Goal: Find contact information: Find contact information

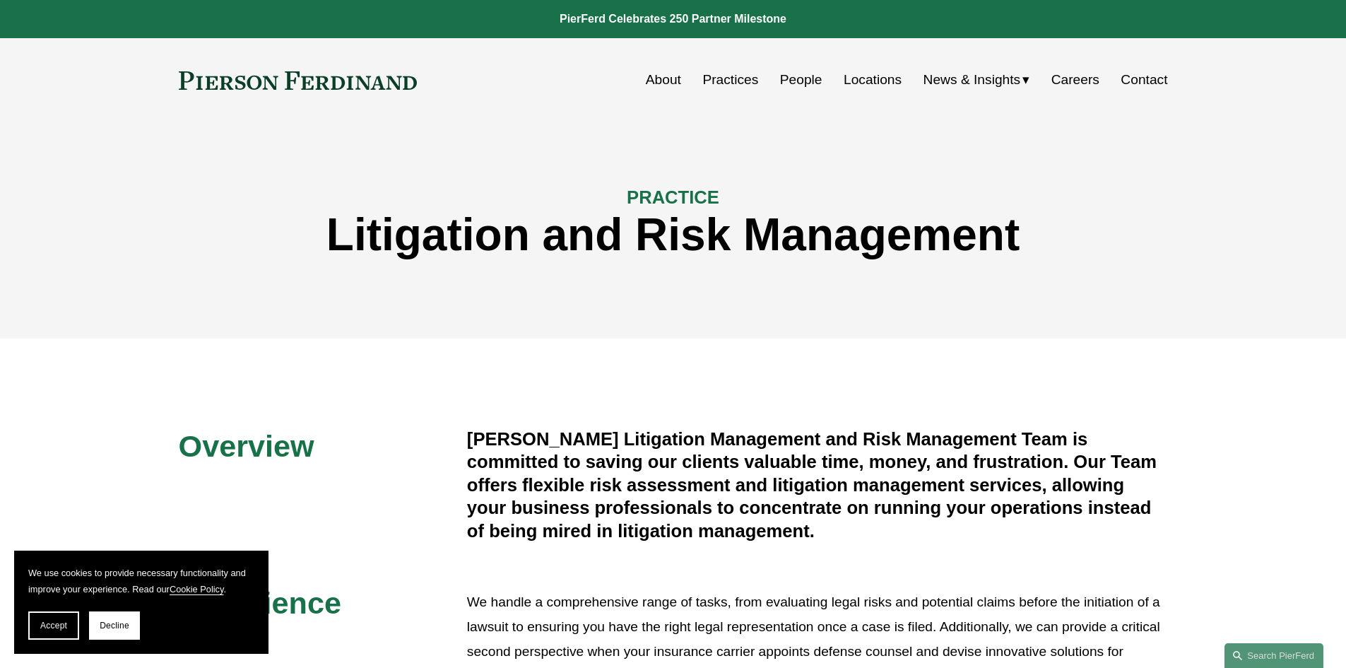
click at [801, 73] on link "People" at bounding box center [801, 79] width 42 height 27
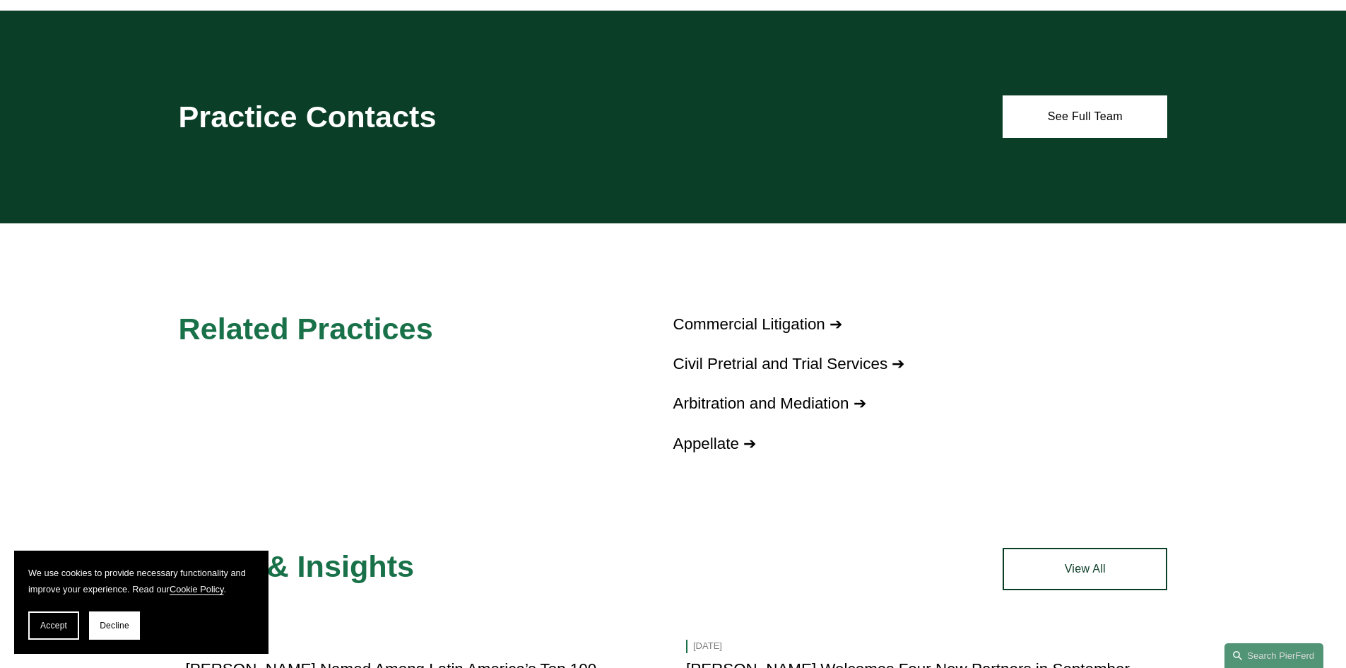
scroll to position [1060, 0]
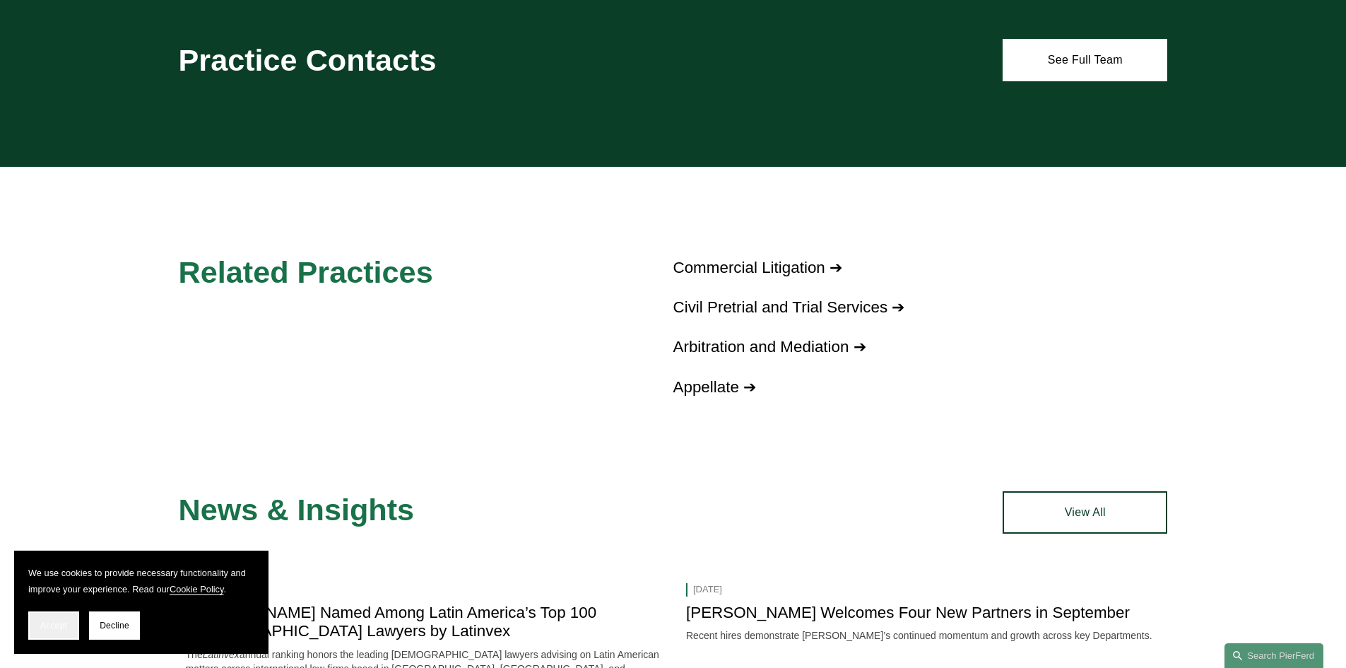
click at [67, 631] on button "Accept" at bounding box center [53, 625] width 51 height 28
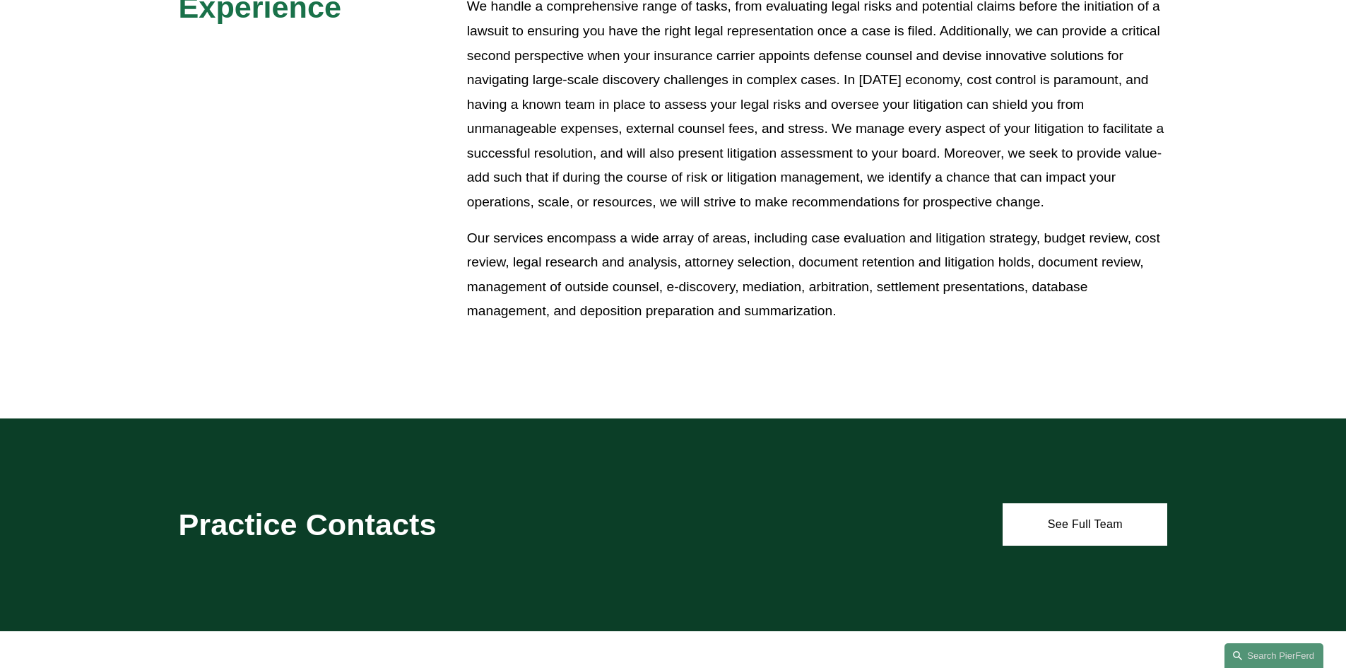
scroll to position [931, 0]
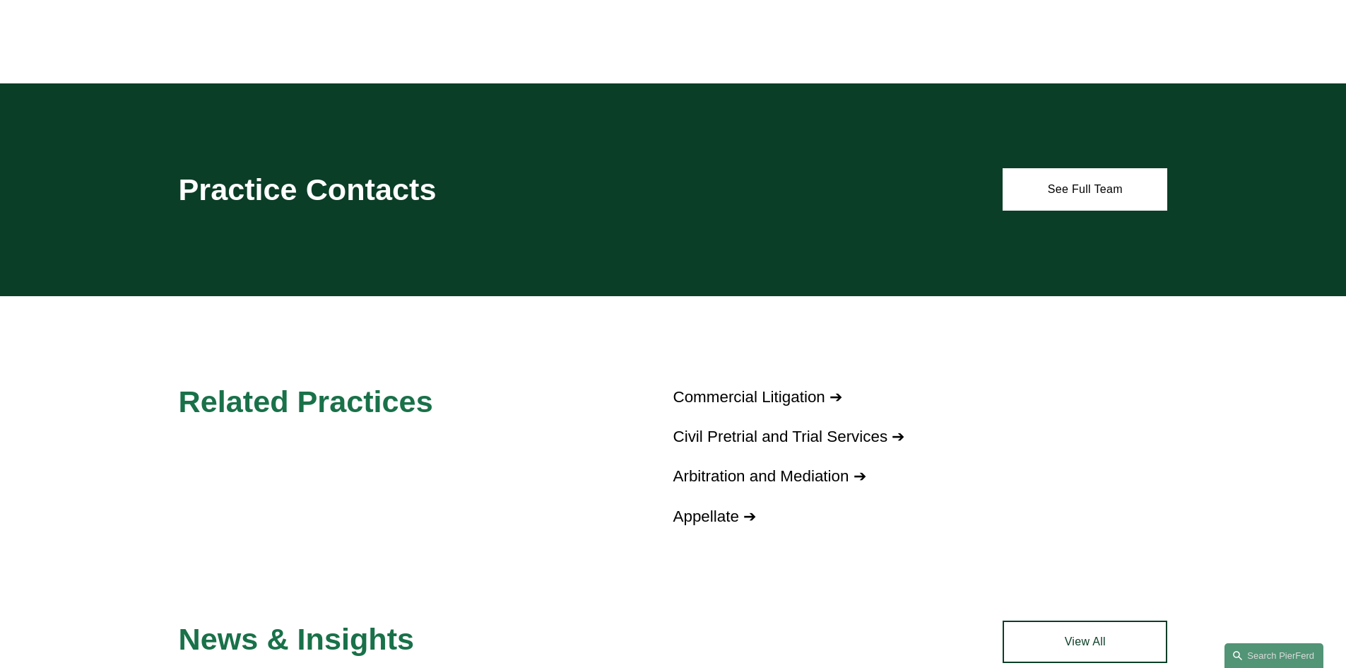
click at [751, 396] on link "Commercial Litigation ➔" at bounding box center [758, 397] width 170 height 18
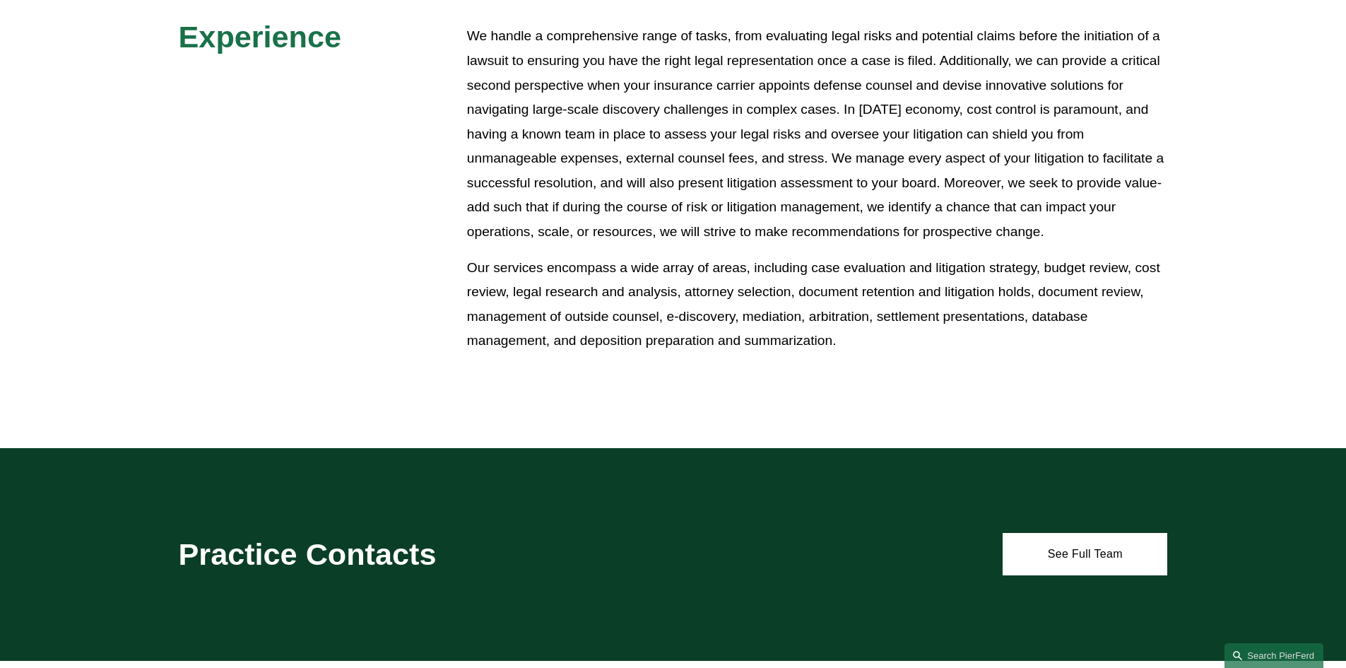
scroll to position [636, 0]
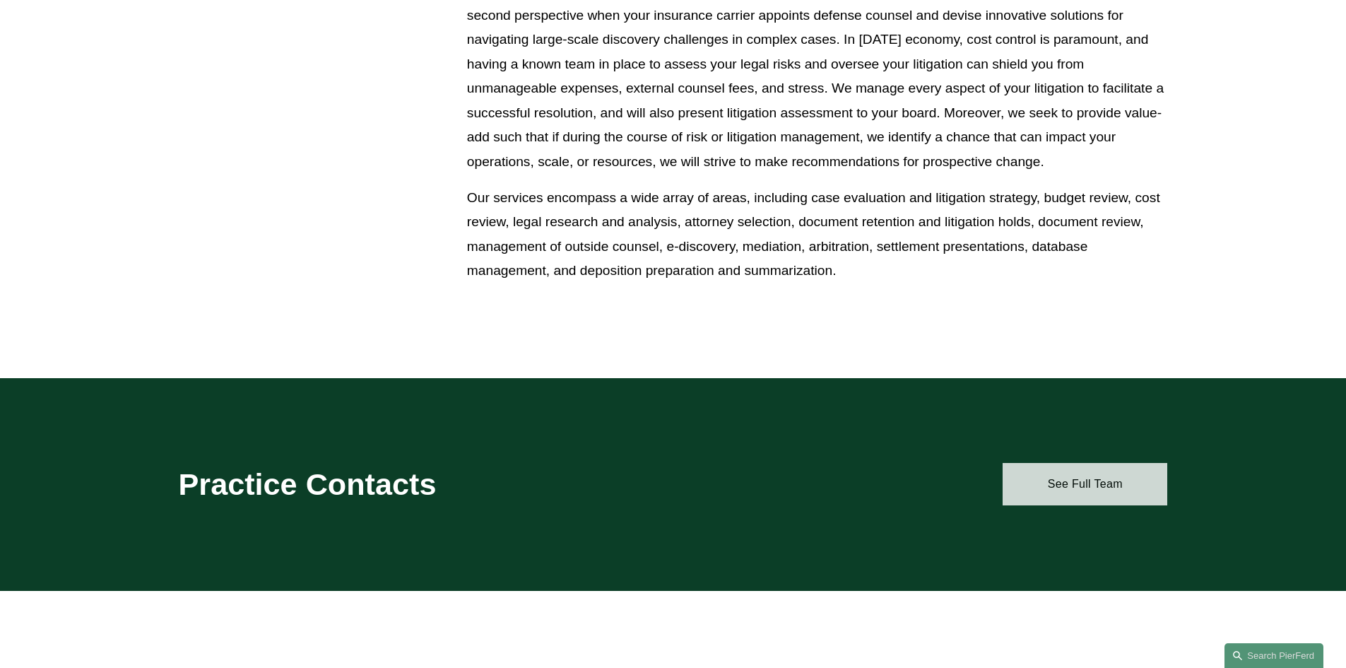
click at [1092, 470] on link "See Full Team" at bounding box center [1085, 484] width 165 height 42
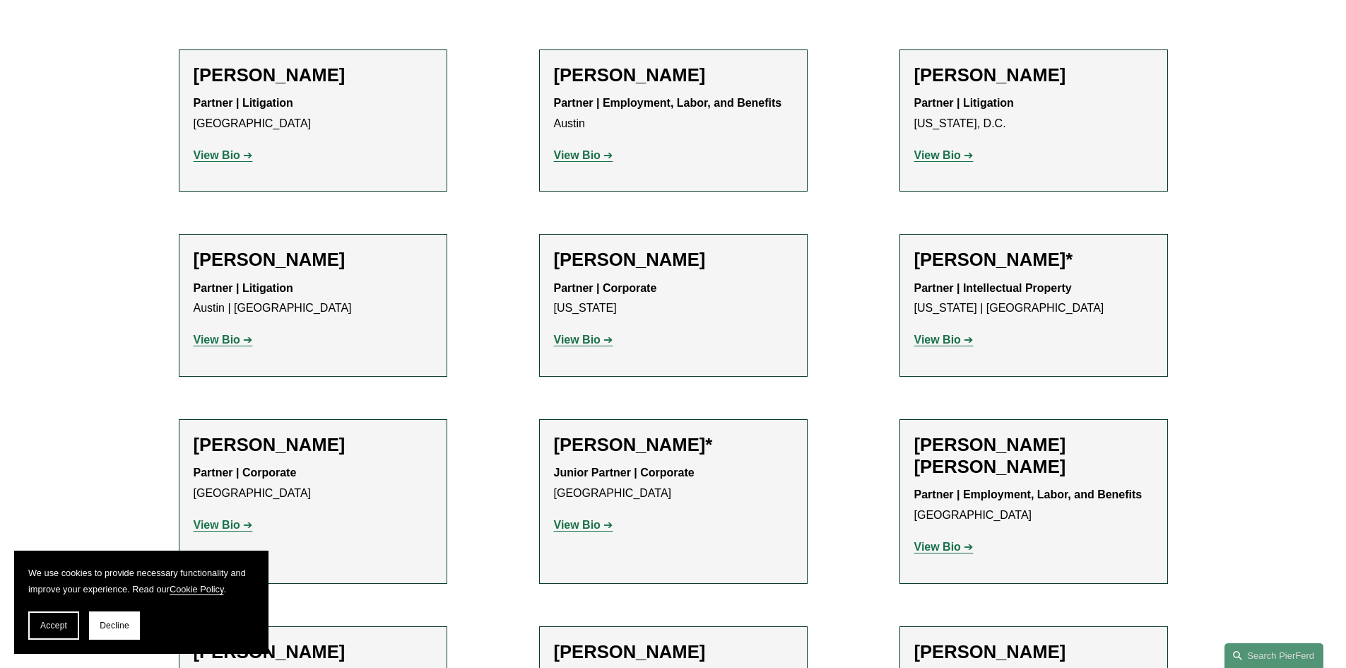
scroll to position [636, 0]
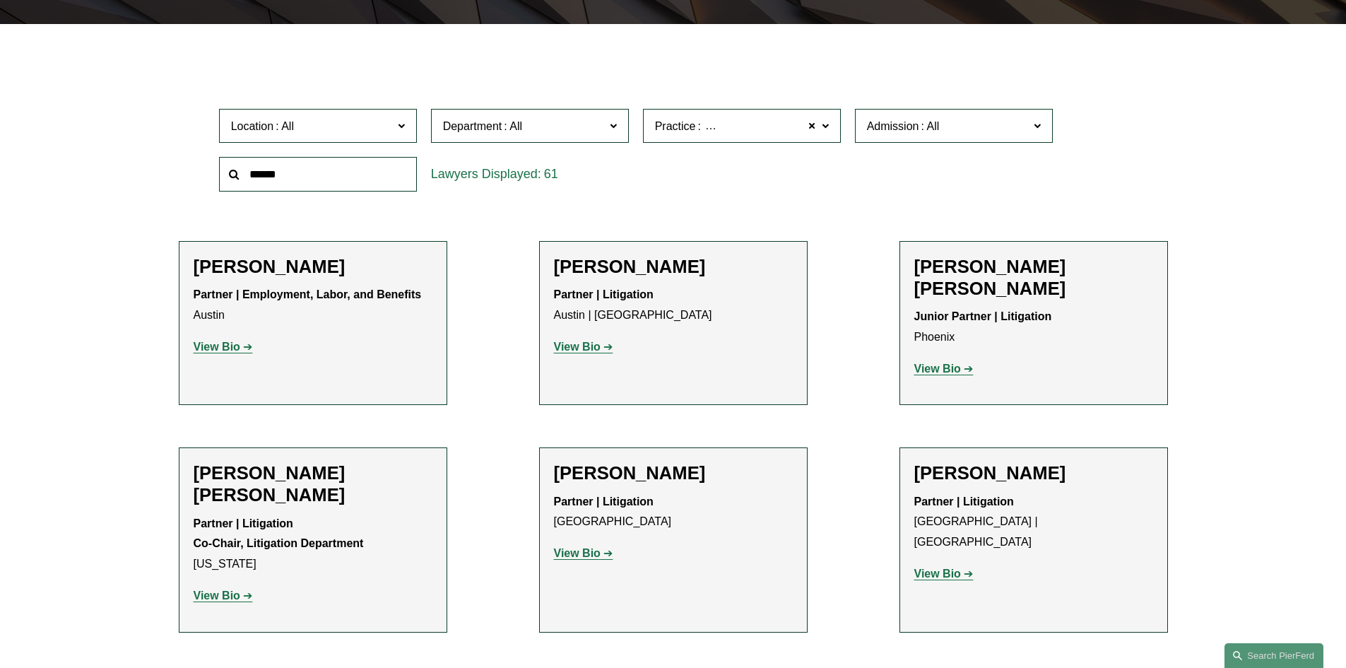
scroll to position [424, 0]
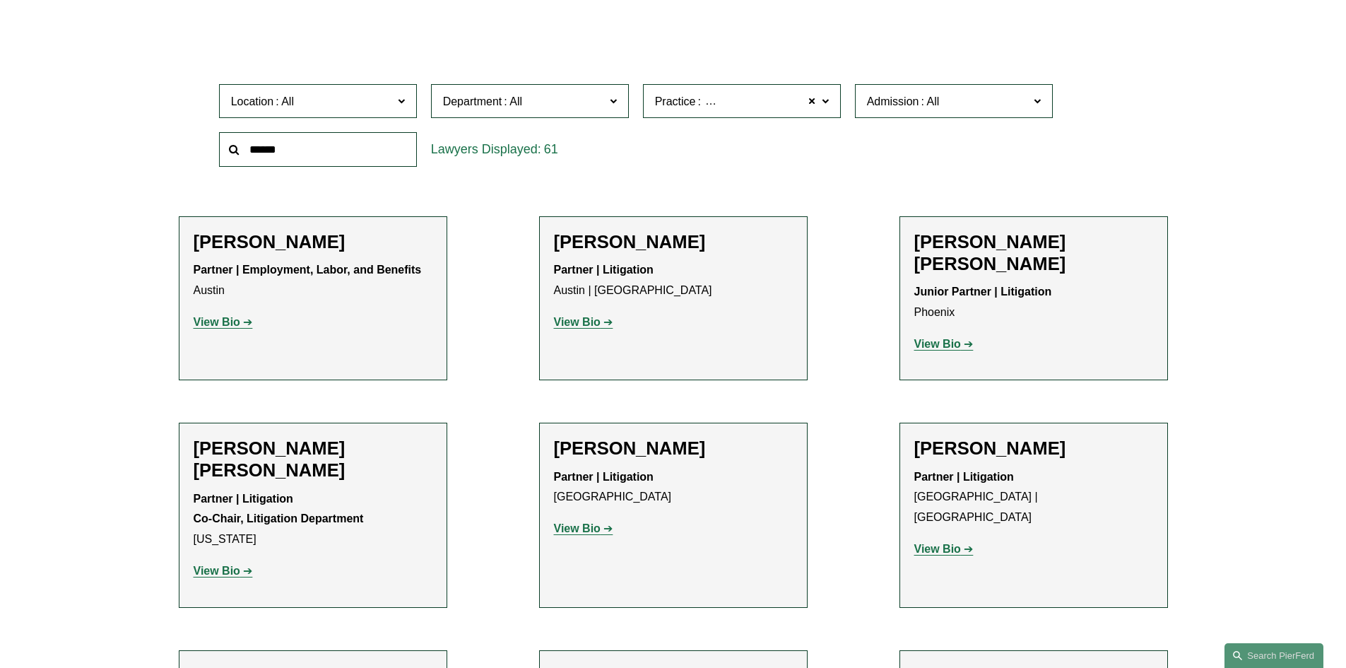
click at [612, 105] on span at bounding box center [612, 100] width 7 height 18
click at [0, 0] on link "Employment, Labor, and Benefits" at bounding box center [0, 0] width 0 height 0
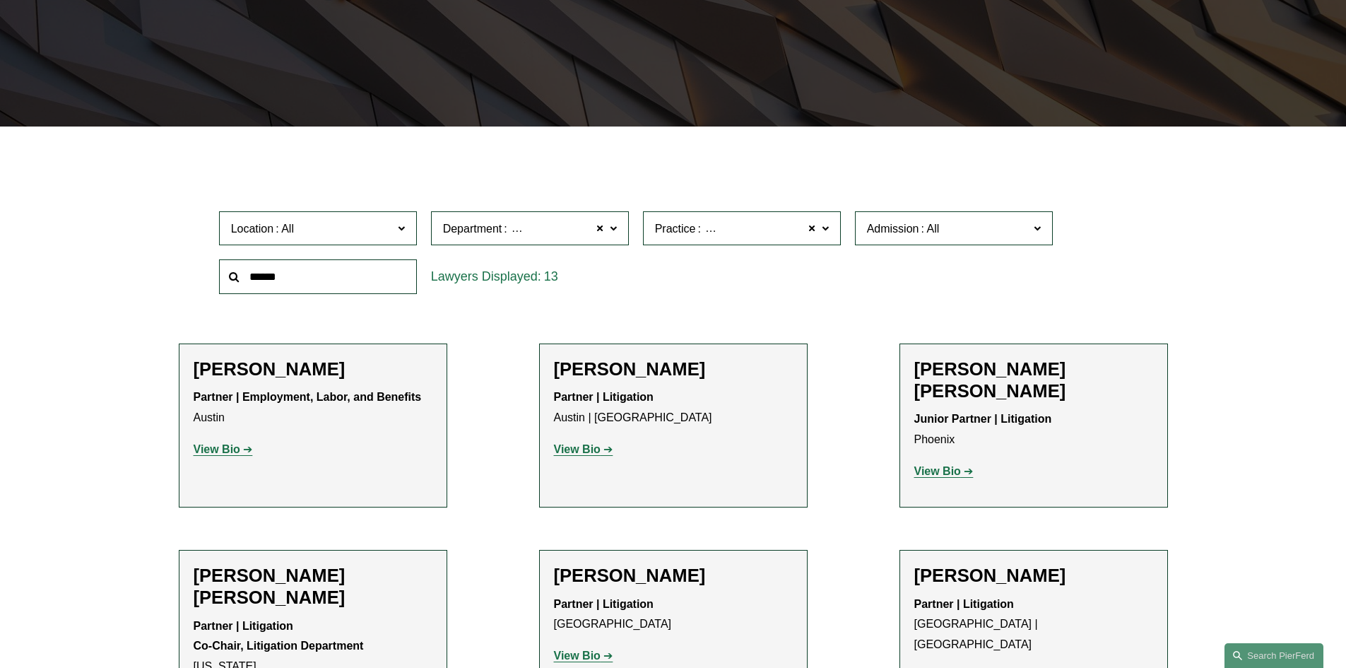
scroll to position [283, 0]
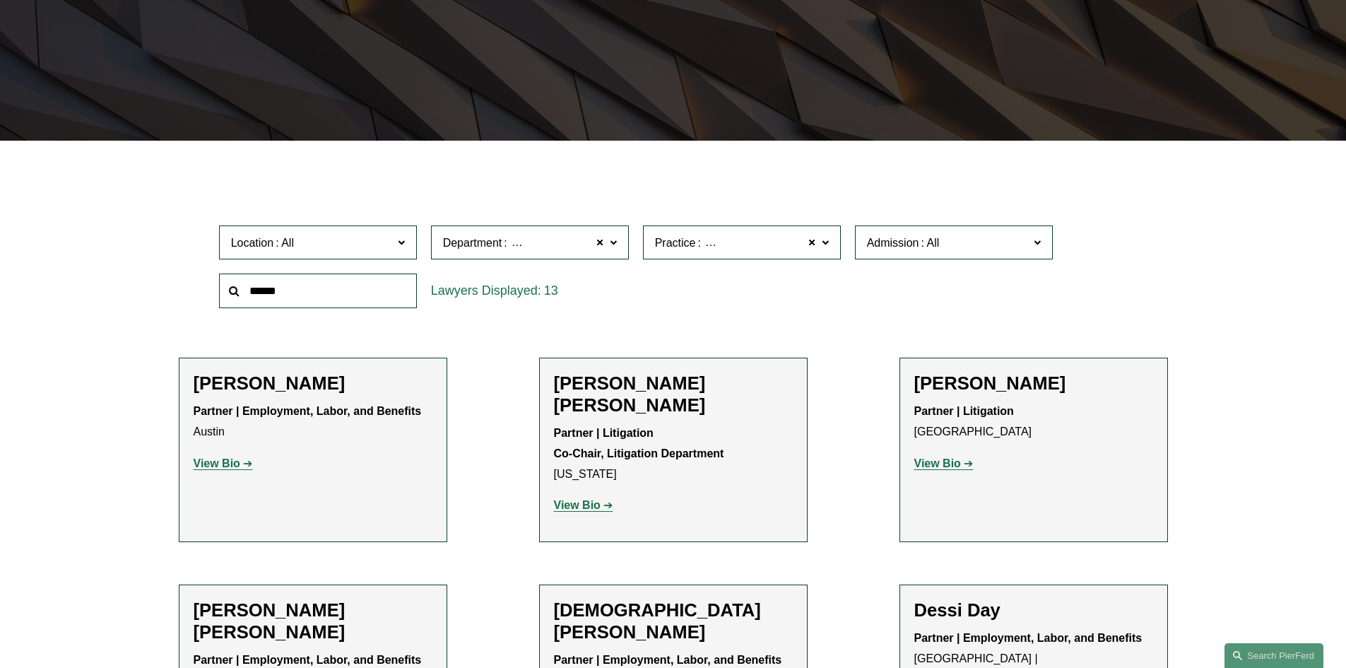
click at [735, 249] on span "Litigation and Risk Management" at bounding box center [784, 243] width 162 height 18
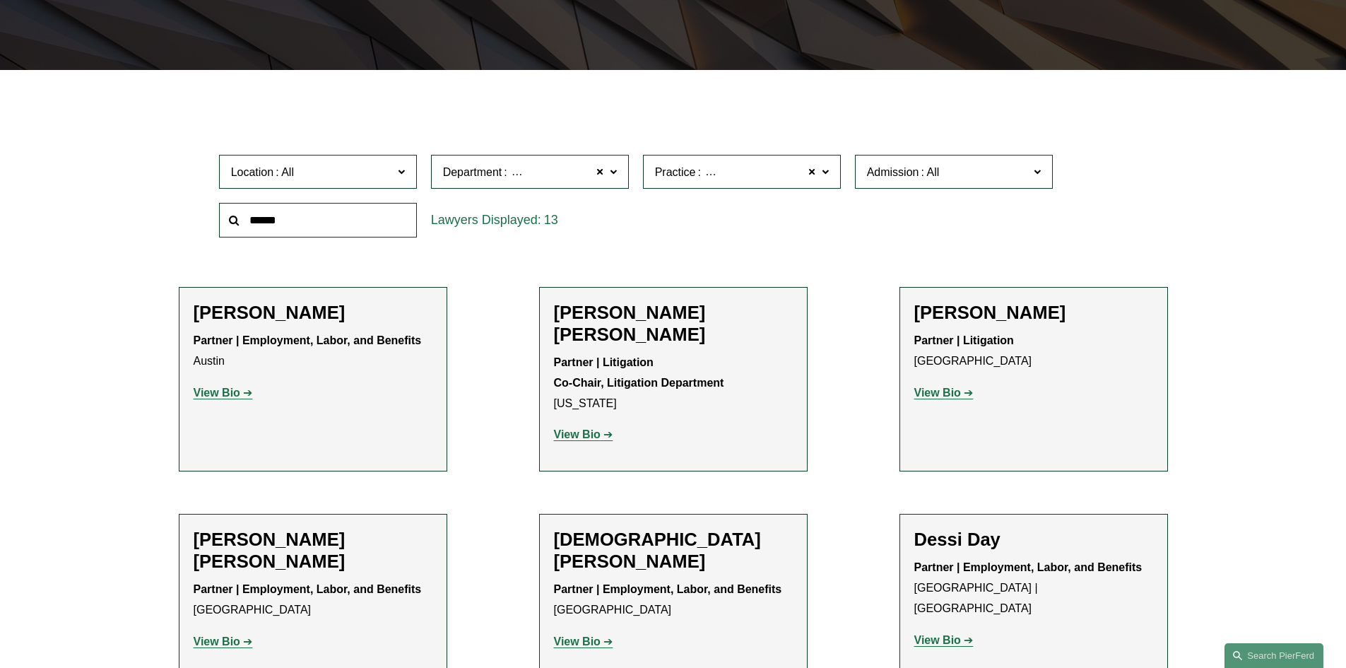
click at [931, 166] on span at bounding box center [930, 172] width 23 height 12
click at [516, 223] on div "13" at bounding box center [530, 220] width 198 height 35
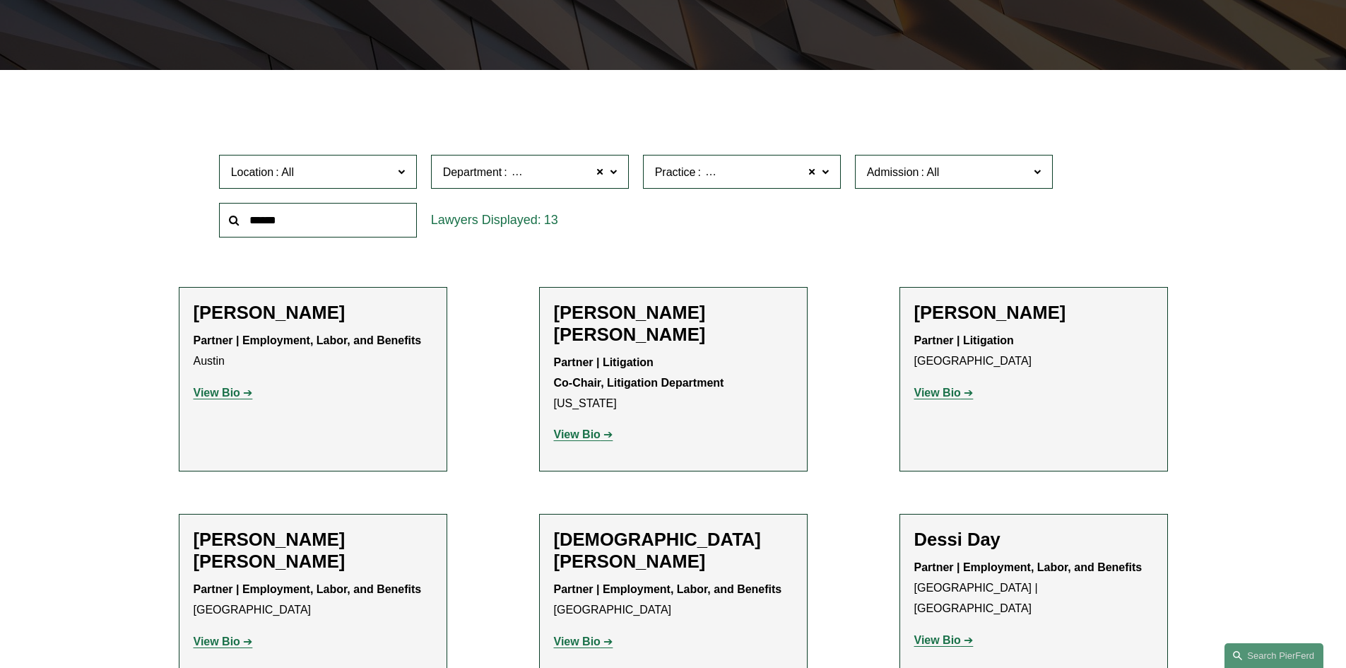
click at [363, 167] on span "Location" at bounding box center [312, 172] width 162 height 19
click at [380, 170] on span "Location" at bounding box center [312, 172] width 162 height 19
drag, startPoint x: 842, startPoint y: 212, endPoint x: 835, endPoint y: 187, distance: 25.9
click at [835, 187] on div "Location All Atlanta Austin Bellevue Boston Charlotte Chicago Cincinnati Clevel…" at bounding box center [673, 196] width 923 height 97
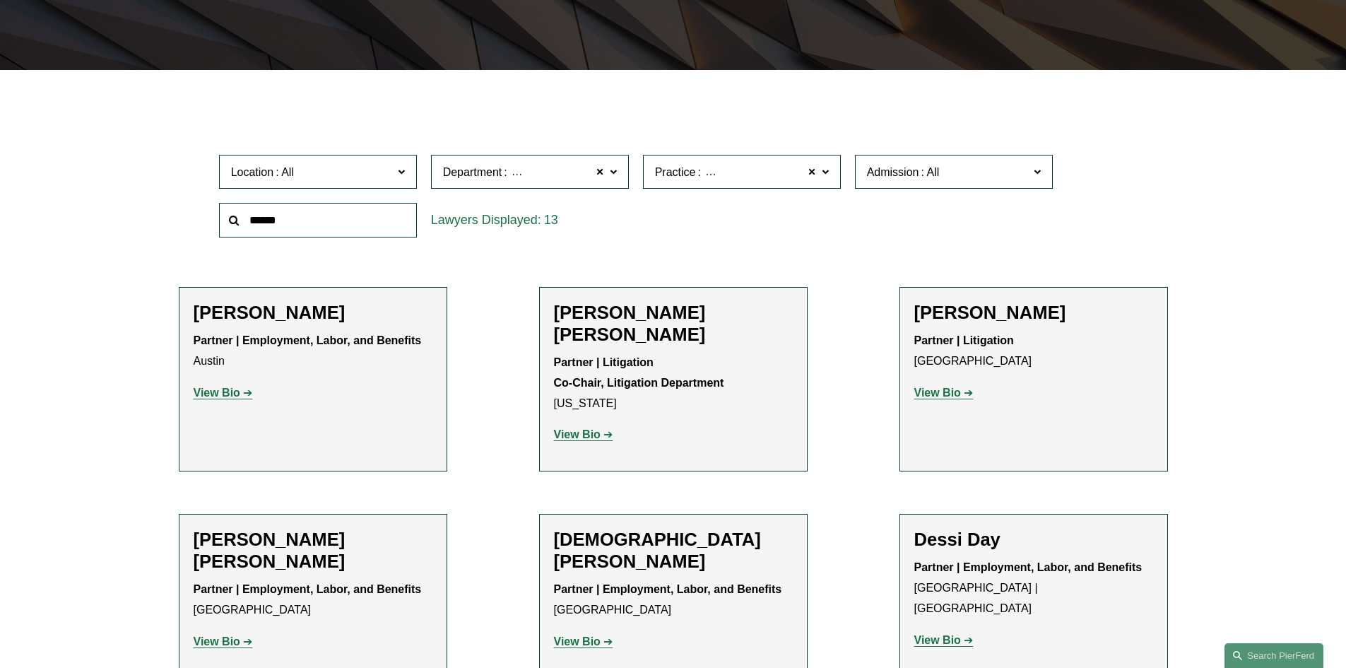
scroll to position [0, 0]
click at [582, 235] on div "13" at bounding box center [530, 220] width 198 height 35
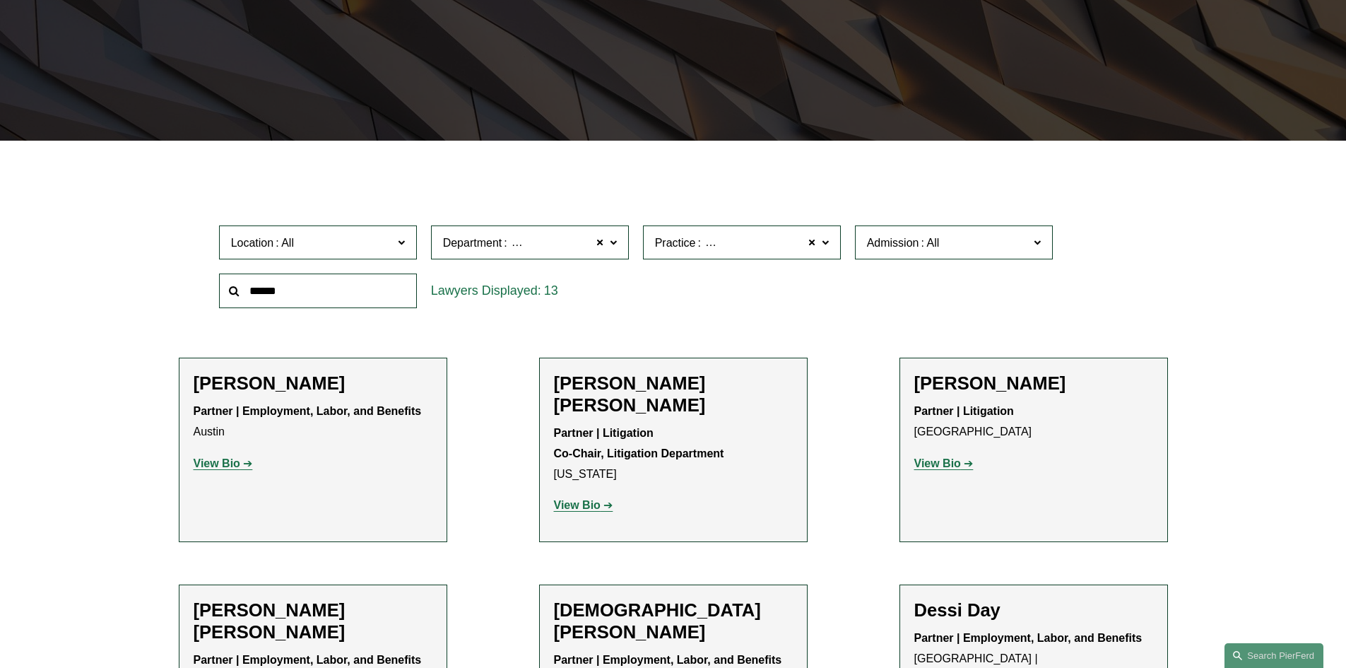
scroll to position [636, 0]
click at [0, 0] on link "Employment and Labor" at bounding box center [0, 0] width 0 height 0
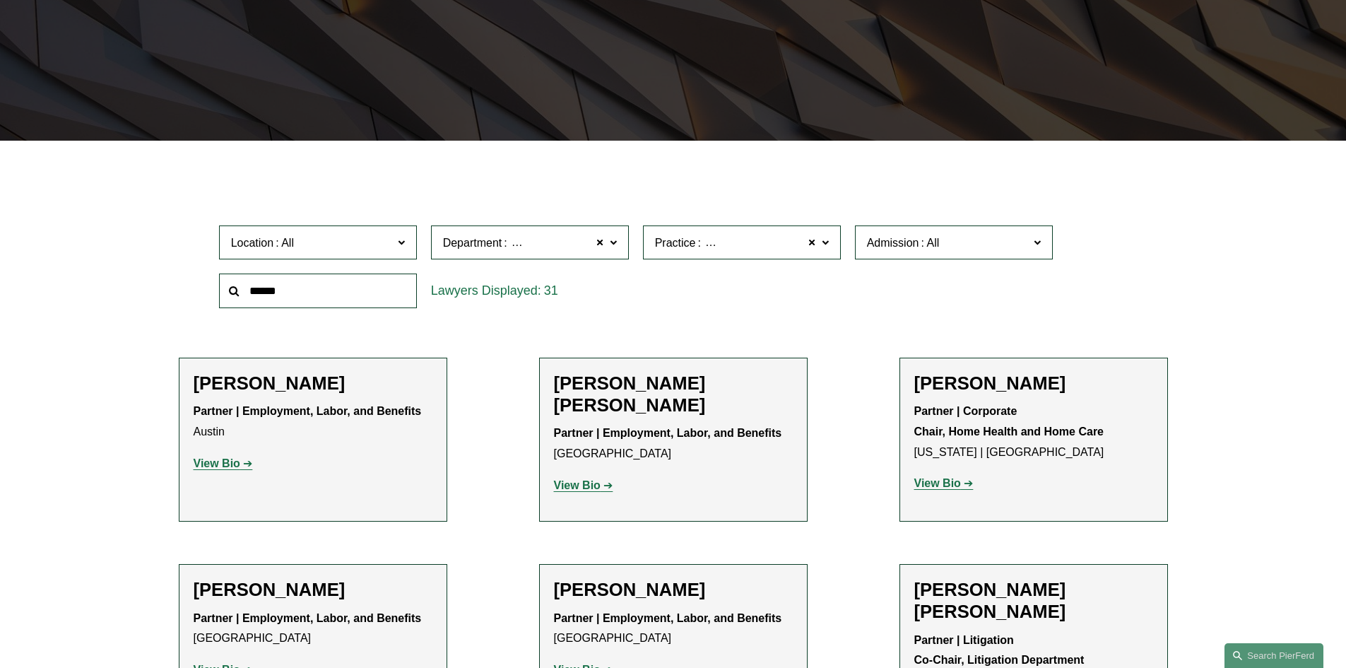
click at [553, 243] on span "Employment, Labor, and Benefits" at bounding box center [592, 243] width 167 height 18
click at [0, 0] on link "Litigation" at bounding box center [0, 0] width 0 height 0
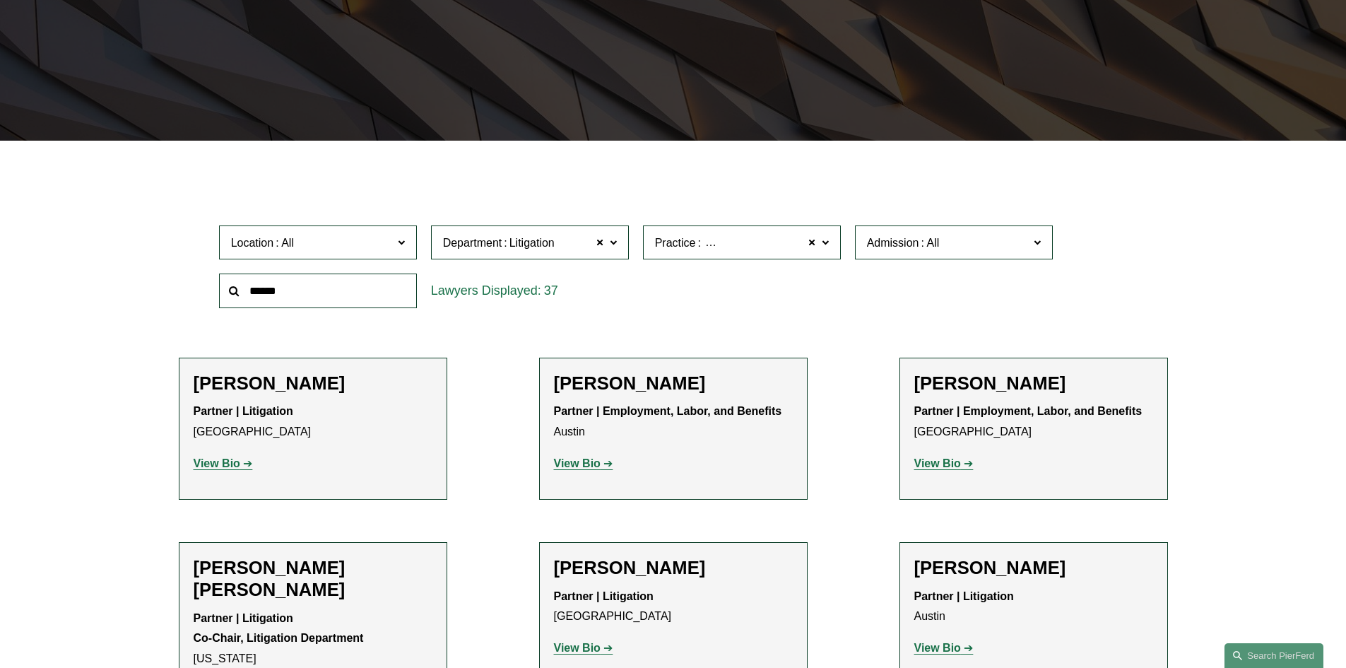
click at [732, 243] on span "Employment and Labor" at bounding box center [761, 243] width 117 height 18
click at [916, 254] on label "Admission" at bounding box center [954, 242] width 198 height 35
click at [0, 0] on link "[US_STATE]" at bounding box center [0, 0] width 0 height 0
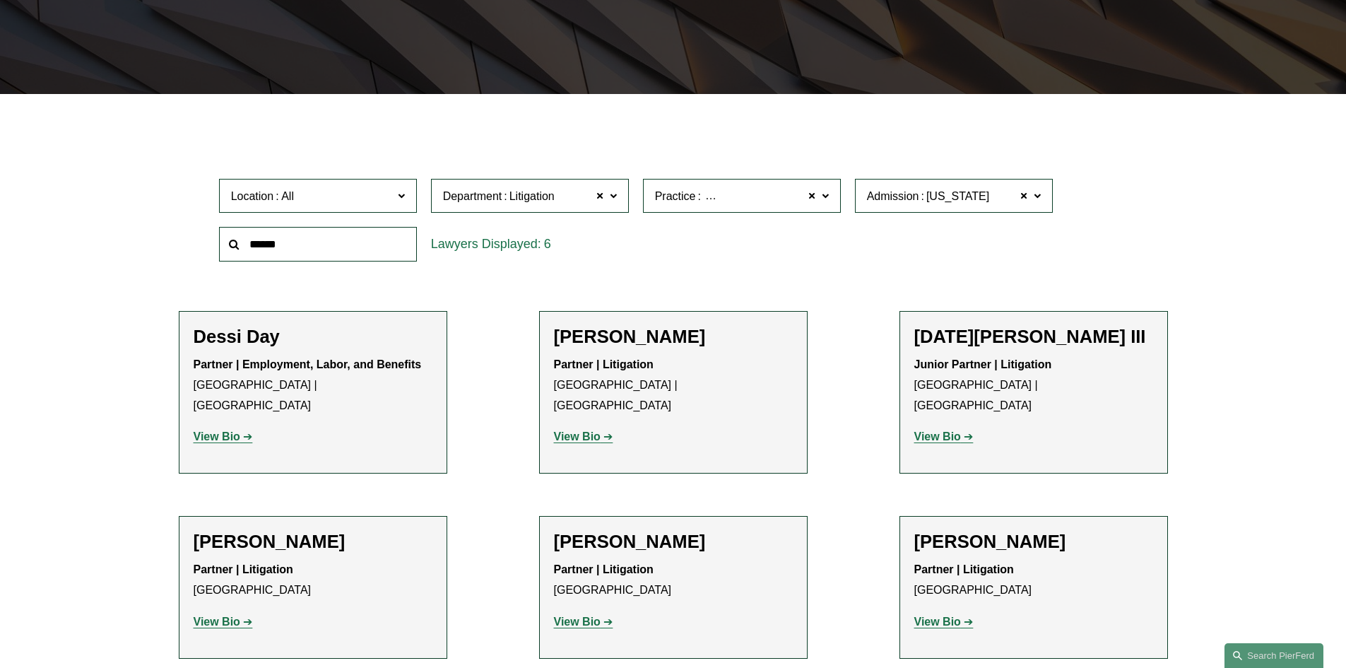
scroll to position [353, 0]
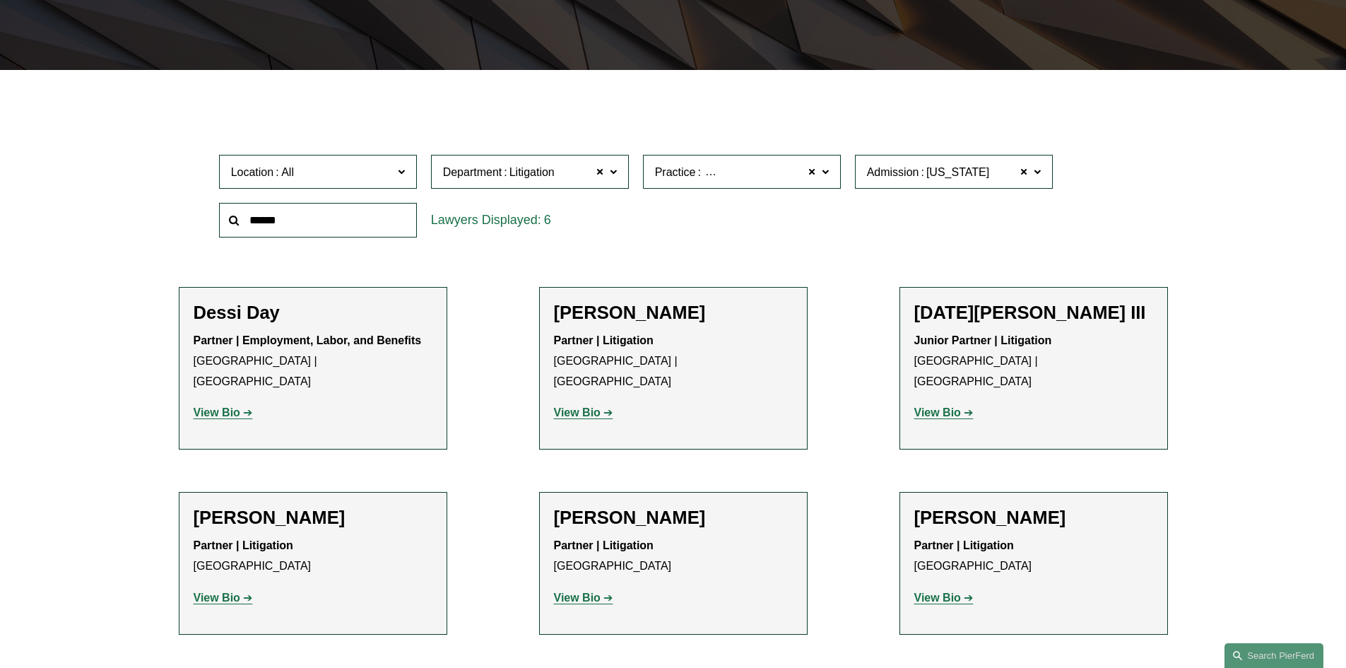
click at [280, 320] on h2 "Dessi Day" at bounding box center [313, 313] width 239 height 22
click at [232, 406] on strong "View Bio" at bounding box center [217, 412] width 47 height 12
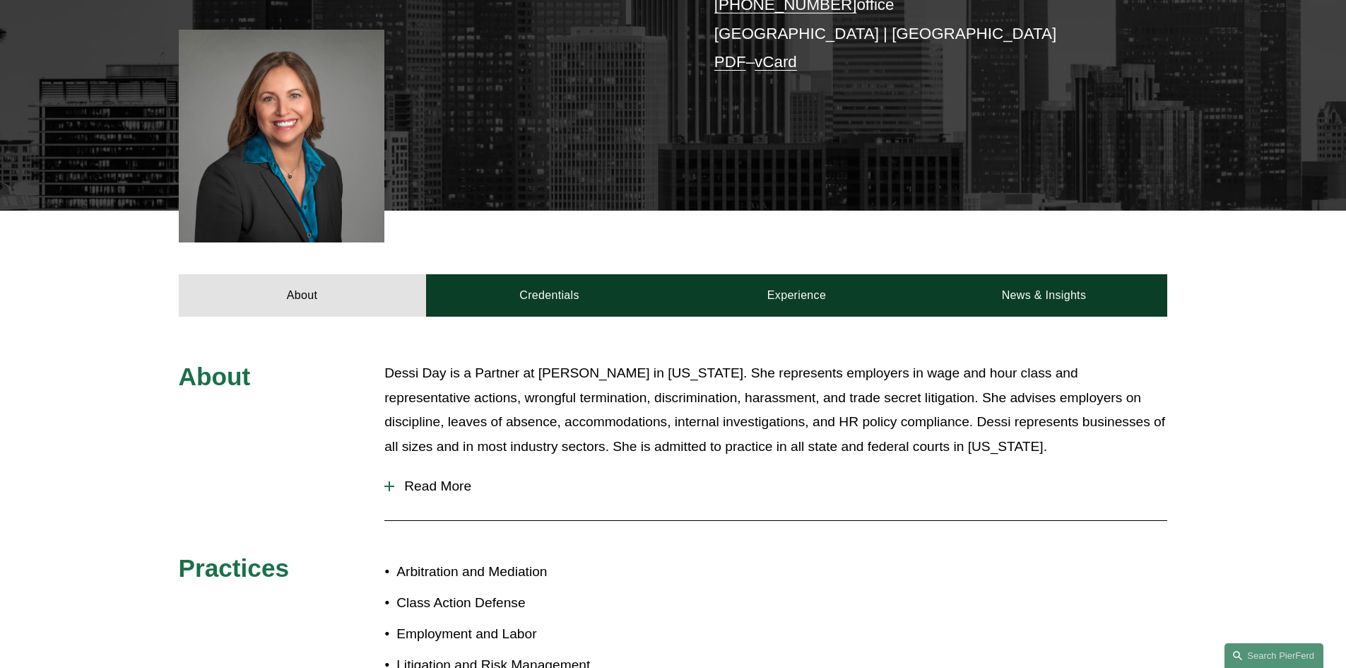
scroll to position [236, 0]
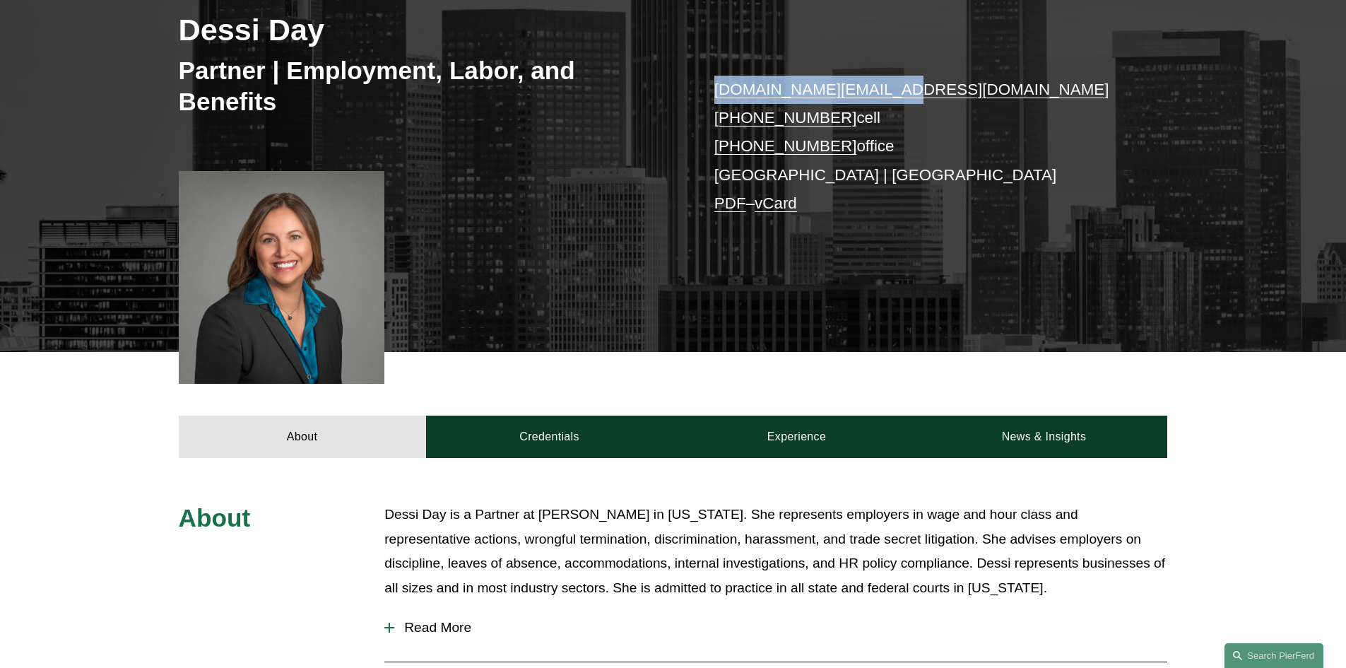
drag, startPoint x: 893, startPoint y: 89, endPoint x: 692, endPoint y: 98, distance: 200.9
click at [692, 98] on div "Dessi Day Partner | Employment, Labor, and Benefits dessi.day@pierferd.com +1.6…" at bounding box center [673, 139] width 1346 height 425
copy div "dessi.day@pierferd.com"
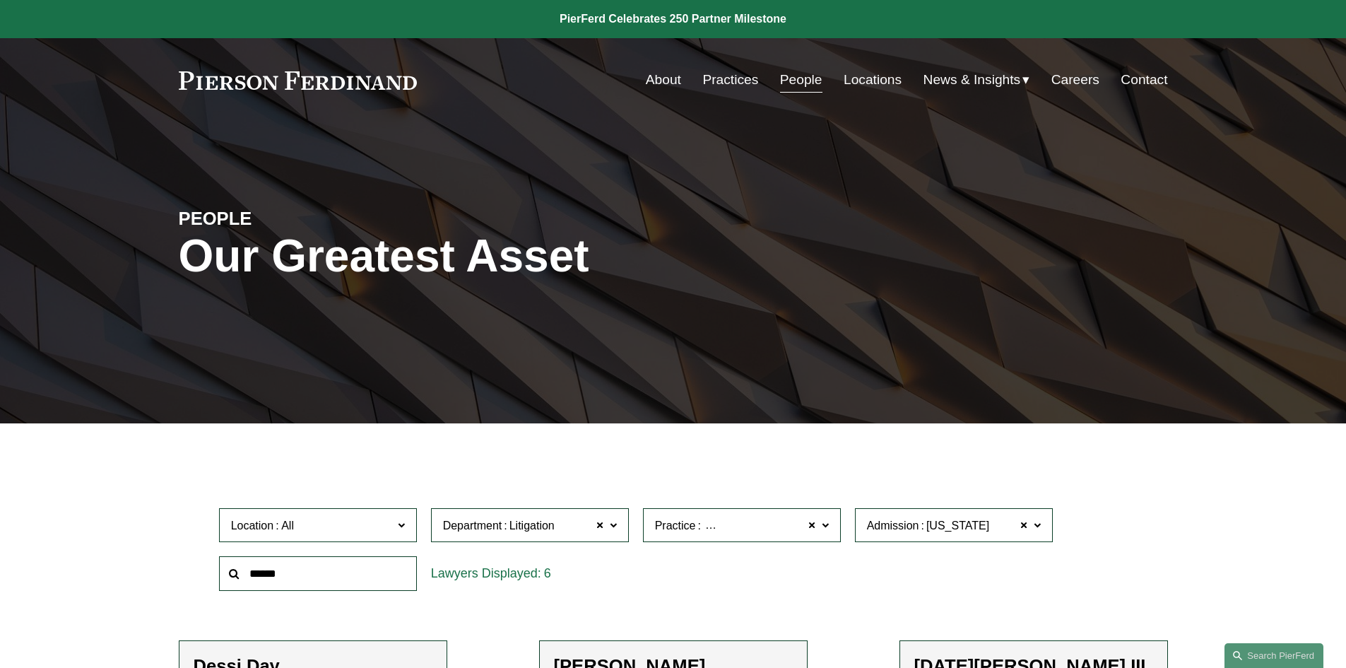
scroll to position [353, 0]
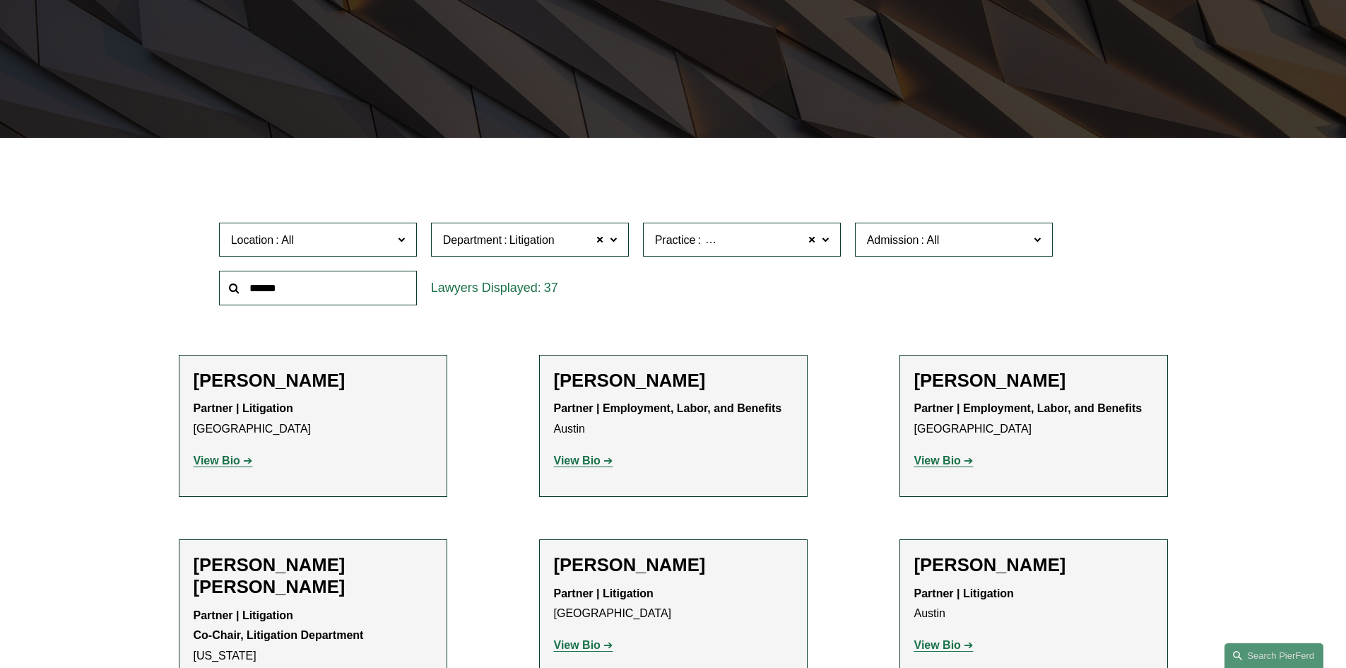
scroll to position [283, 0]
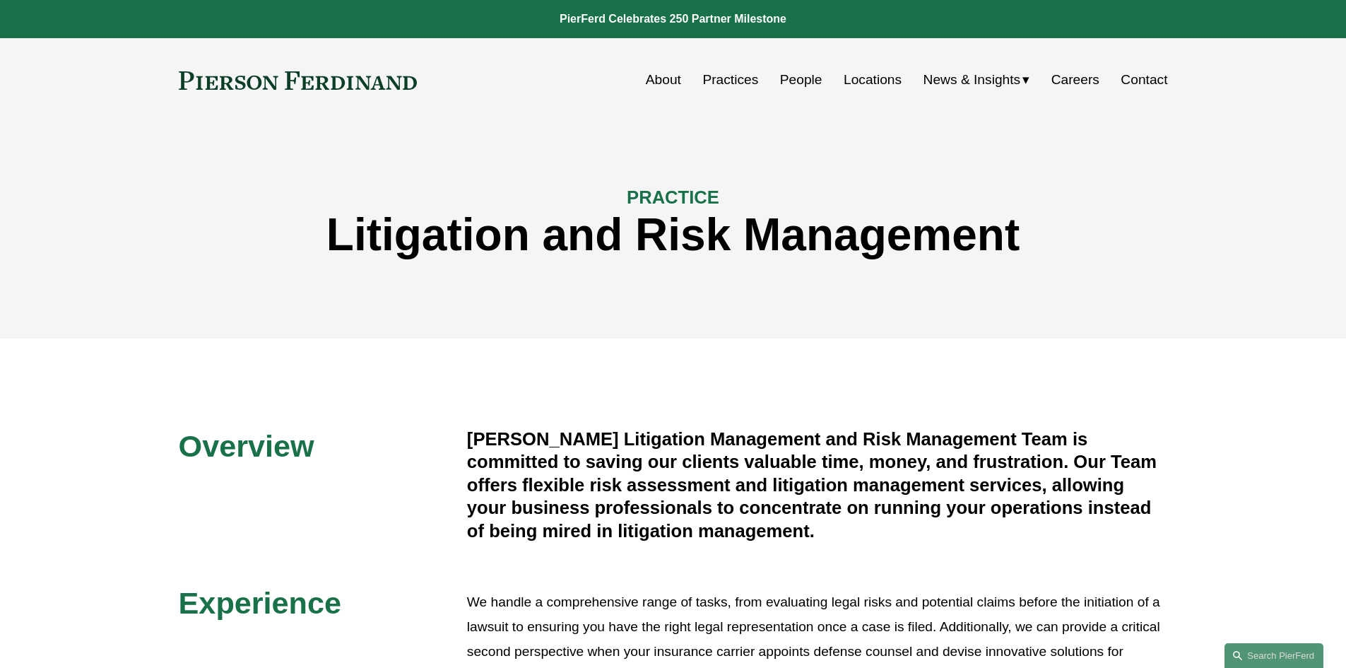
click at [883, 76] on link "Locations" at bounding box center [873, 79] width 58 height 27
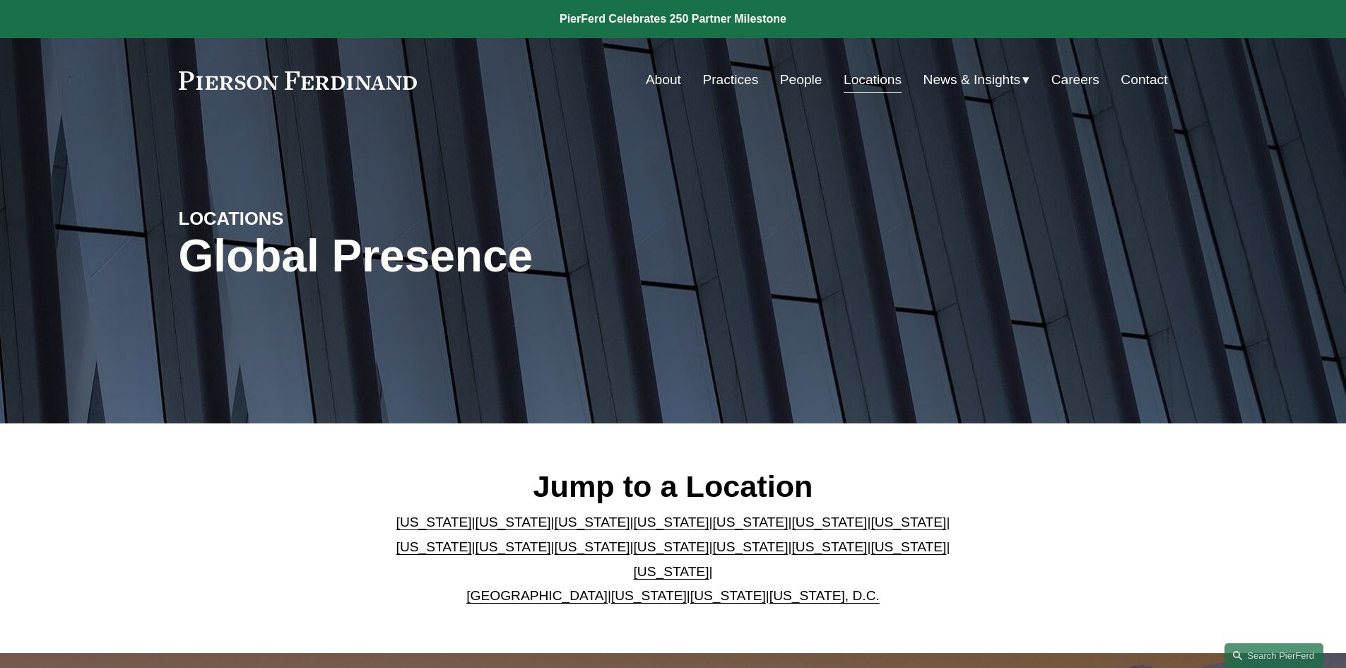
scroll to position [283, 0]
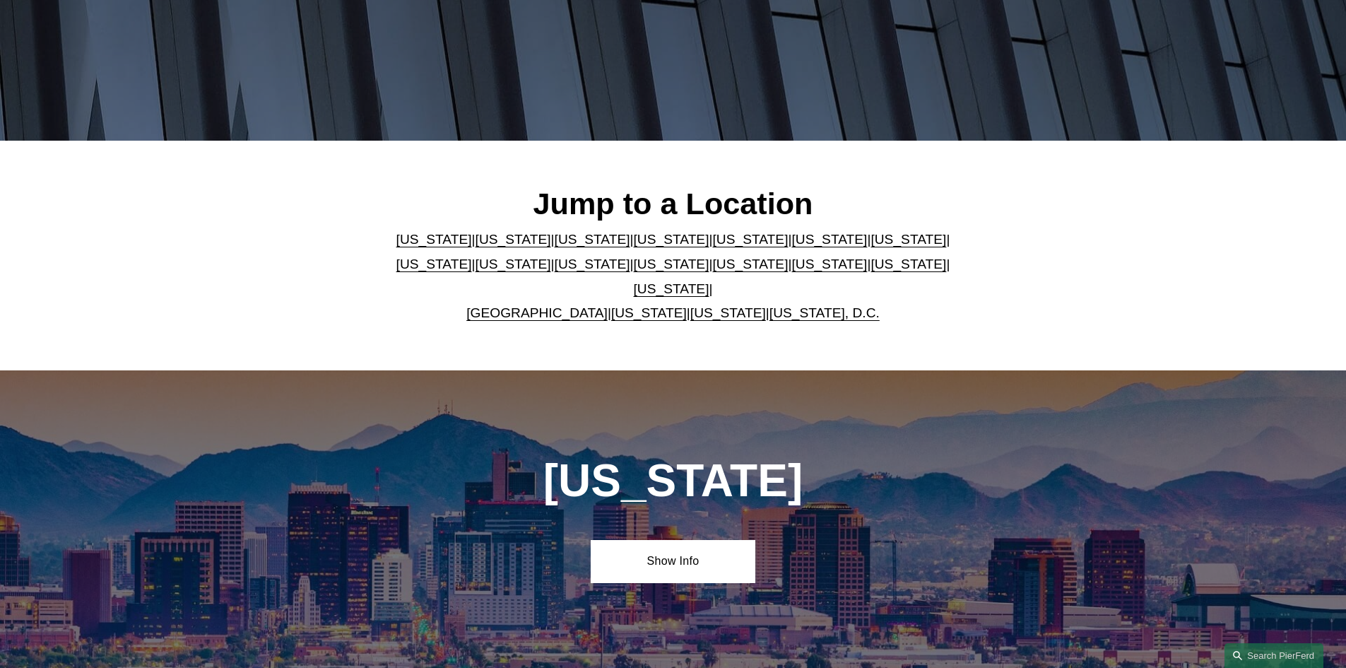
click at [484, 247] on link "[US_STATE]" at bounding box center [514, 239] width 76 height 15
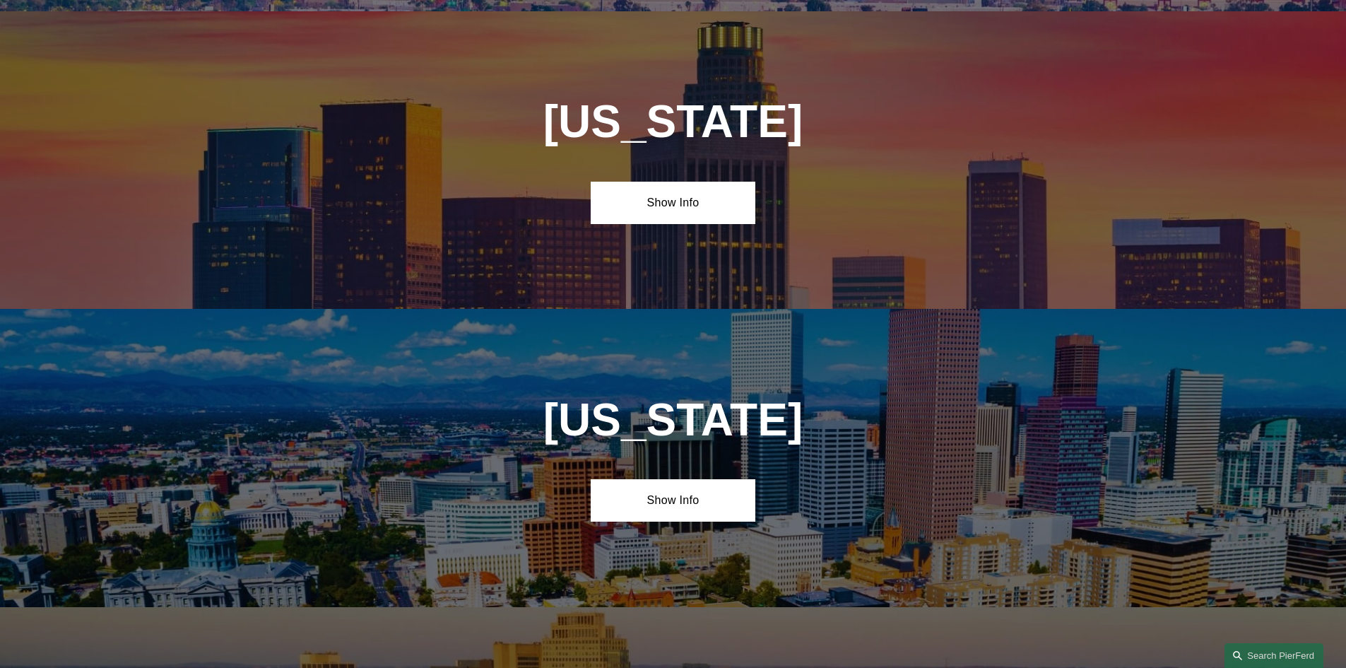
scroll to position [943, 0]
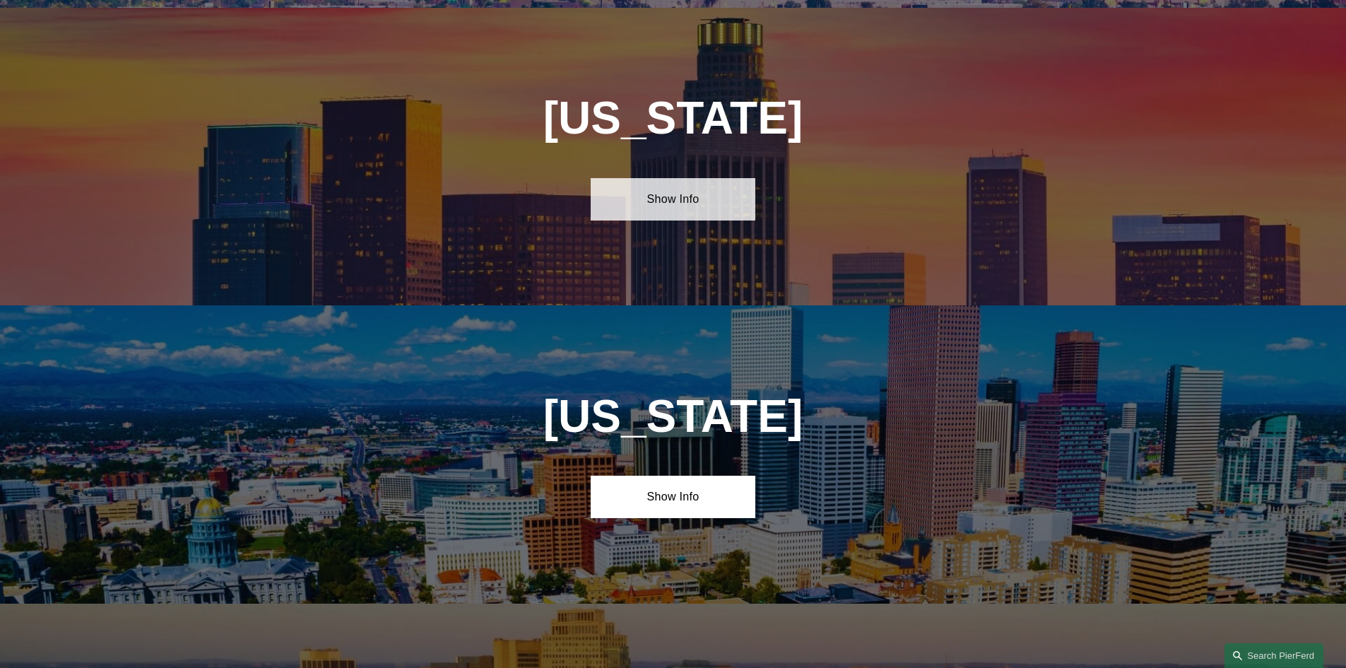
click at [671, 197] on link "Show Info" at bounding box center [673, 199] width 165 height 42
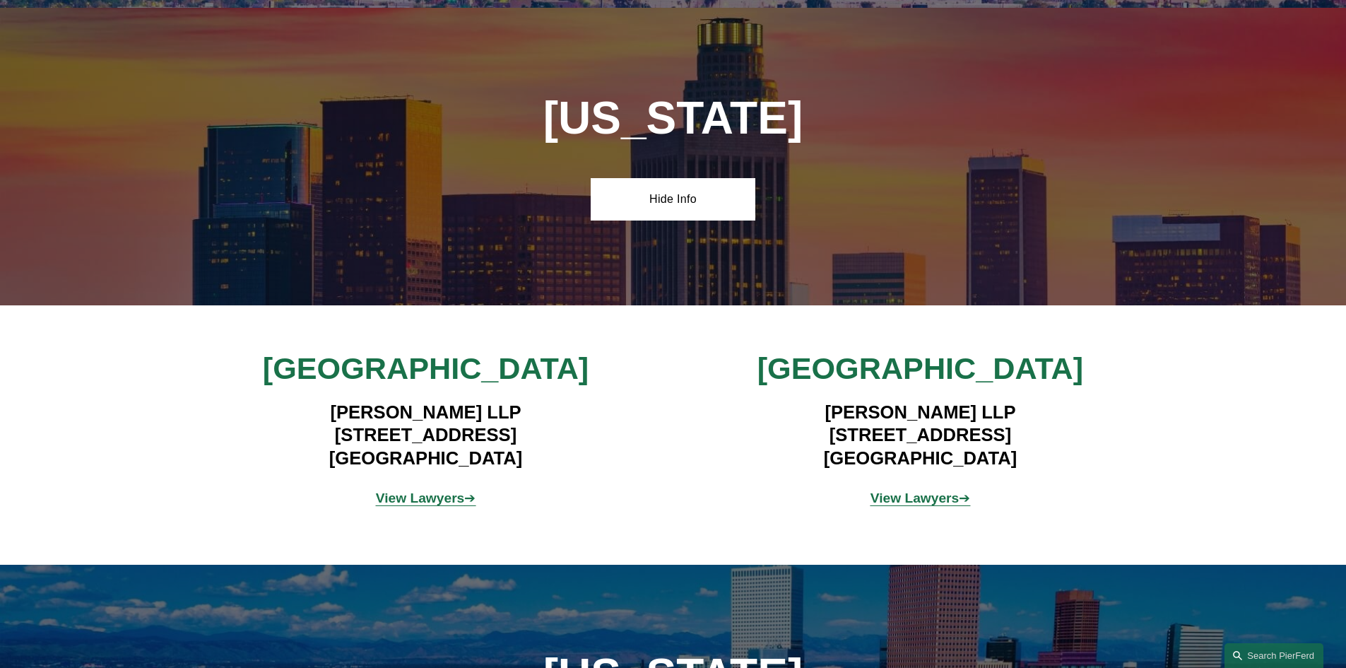
click at [443, 491] on strong "View Lawyers" at bounding box center [420, 497] width 89 height 15
